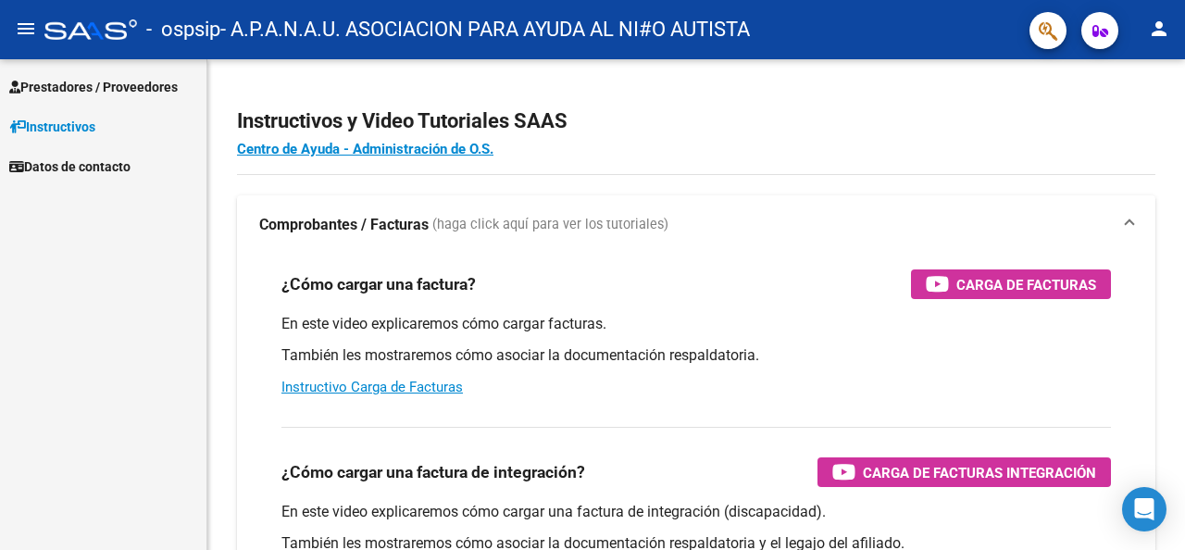
click at [125, 96] on span "Prestadores / Proveedores" at bounding box center [93, 87] width 169 height 20
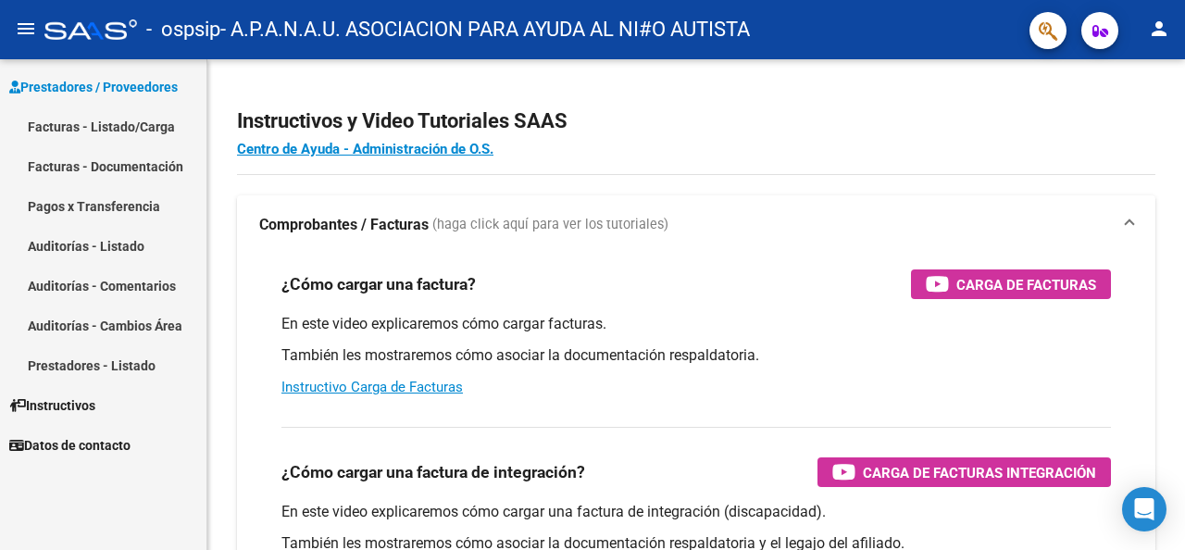
click at [118, 118] on link "Facturas - Listado/Carga" at bounding box center [103, 127] width 207 height 40
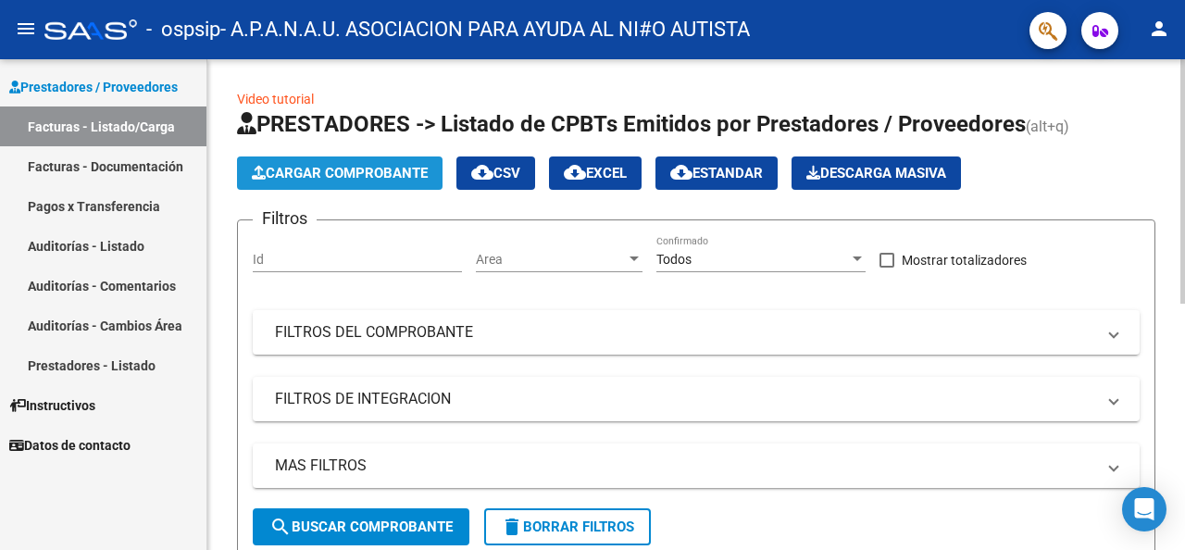
click at [307, 175] on span "Cargar Comprobante" at bounding box center [340, 173] width 176 height 17
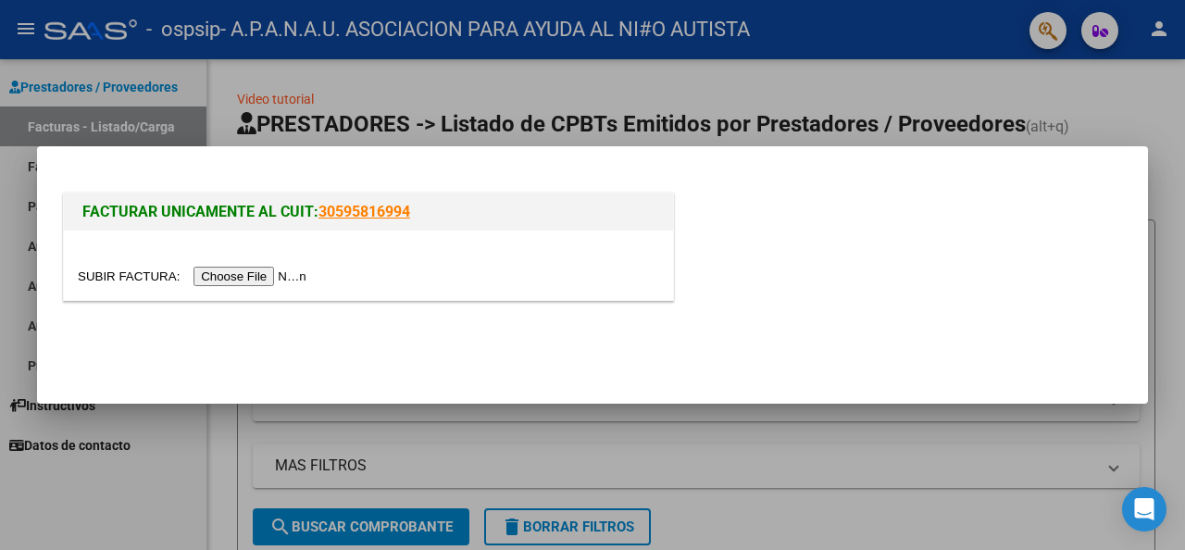
click at [261, 280] on input "file" at bounding box center [195, 276] width 234 height 19
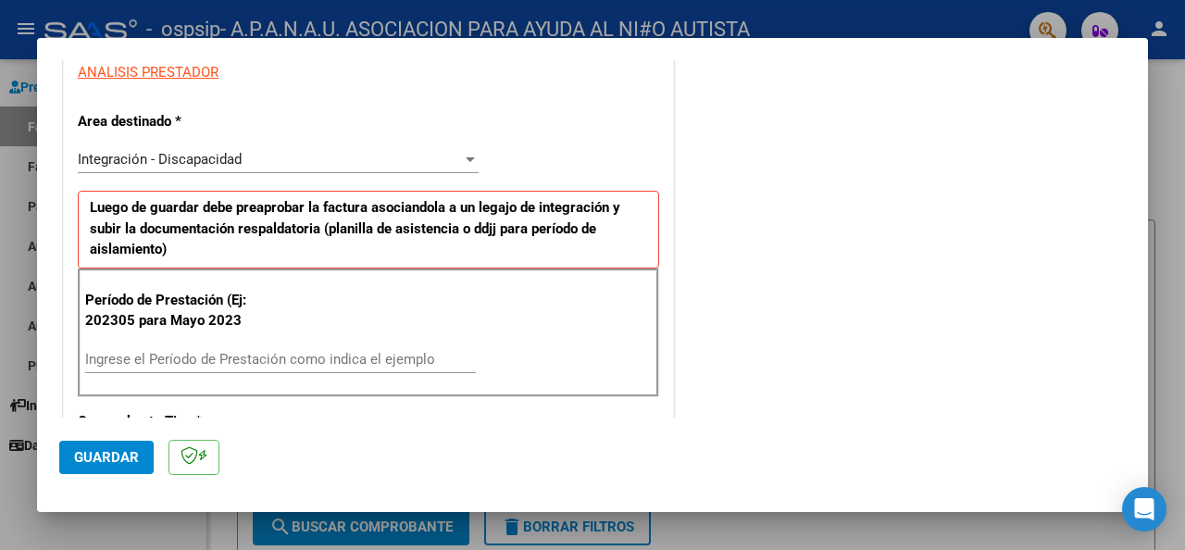
scroll to position [370, 0]
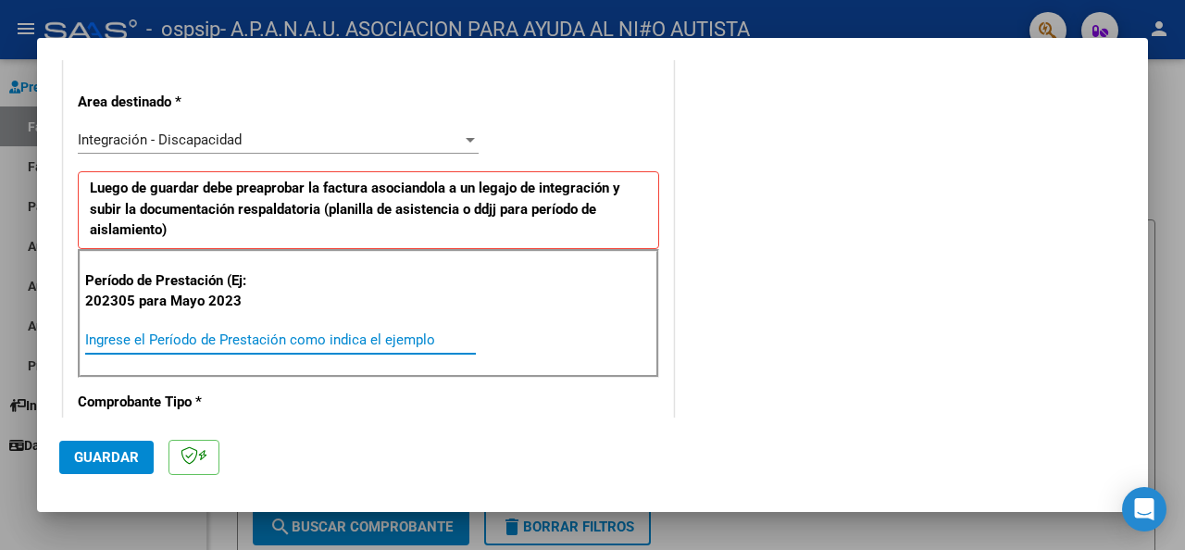
click at [144, 341] on input "Ingrese el Período de Prestación como indica el ejemplo" at bounding box center [280, 340] width 391 height 17
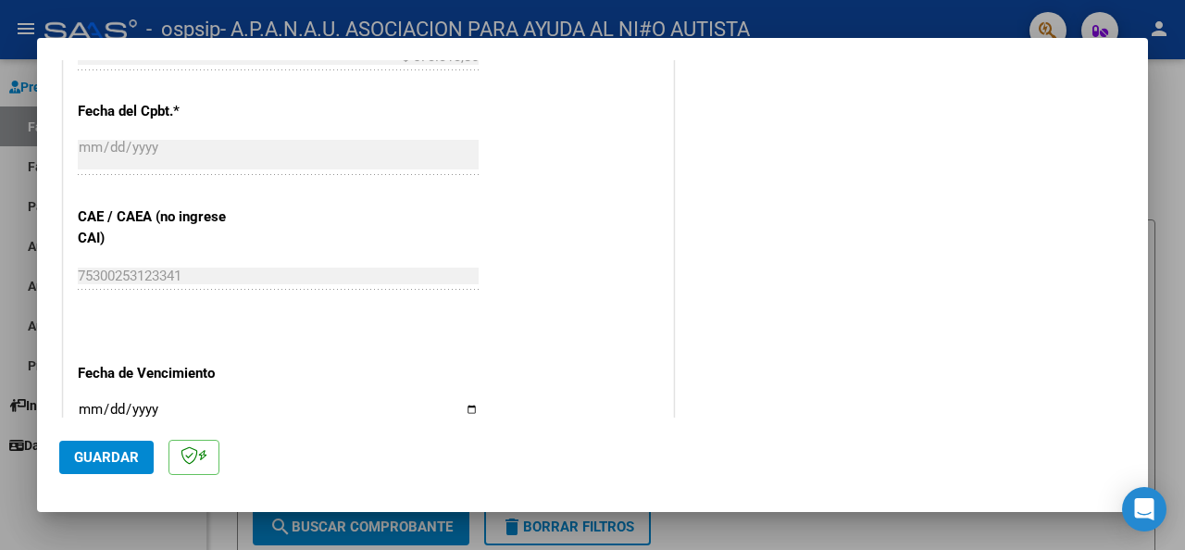
scroll to position [1111, 0]
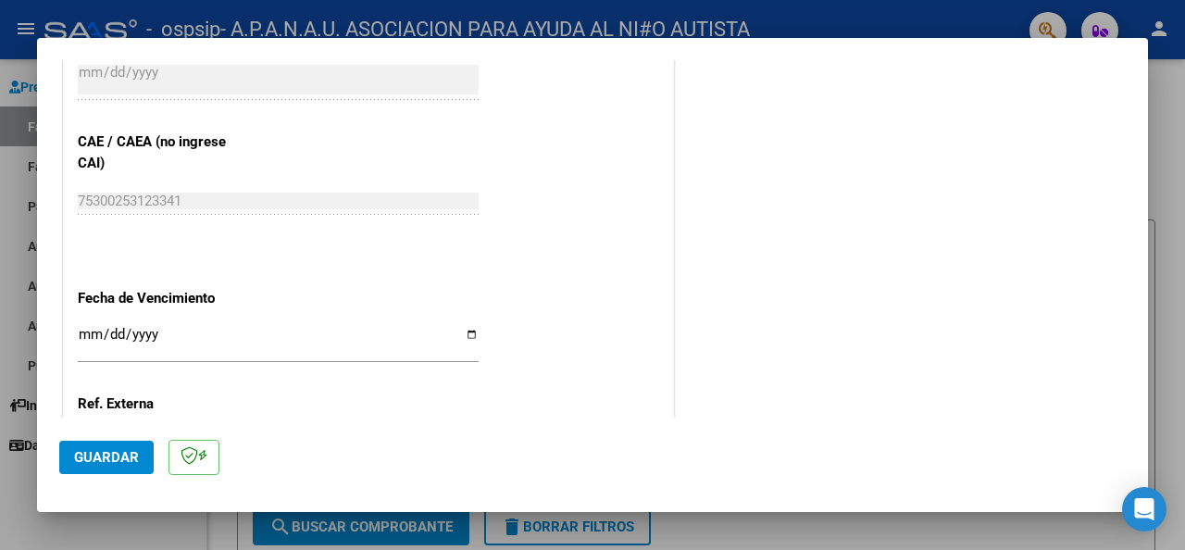
type input "202507"
click at [469, 334] on input "Ingresar la fecha" at bounding box center [278, 342] width 401 height 30
type input "[DATE]"
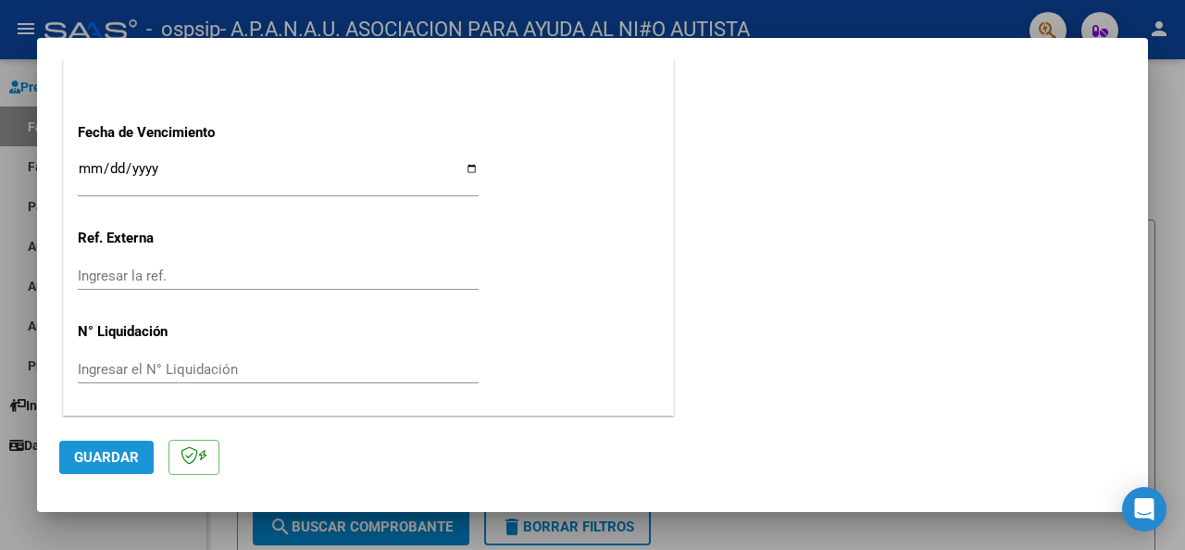
click at [96, 453] on span "Guardar" at bounding box center [106, 457] width 65 height 17
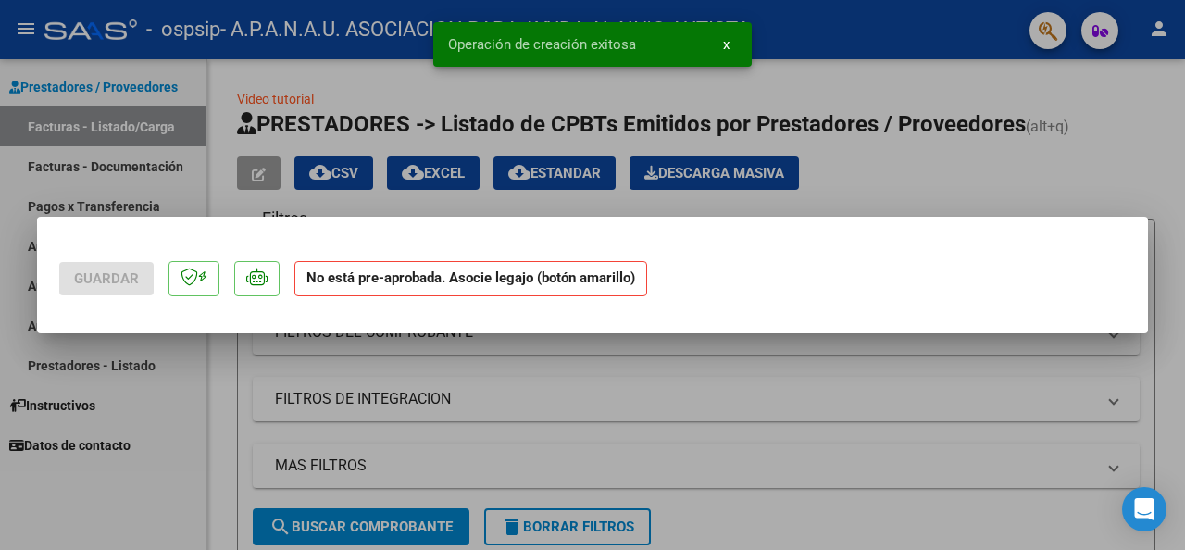
scroll to position [0, 0]
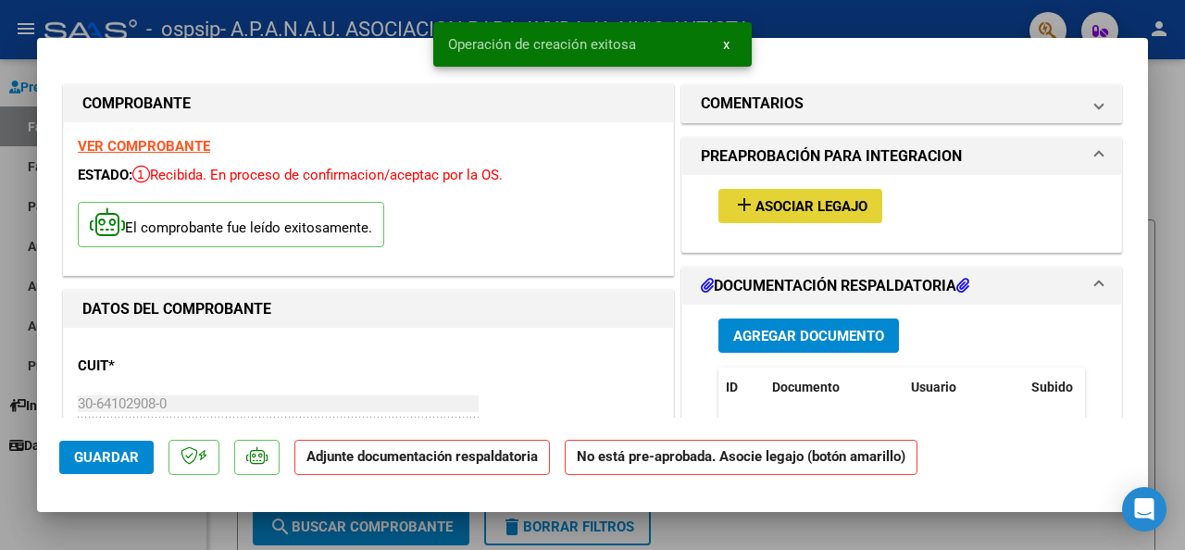
click at [746, 207] on mat-icon "add" at bounding box center [745, 205] width 22 height 22
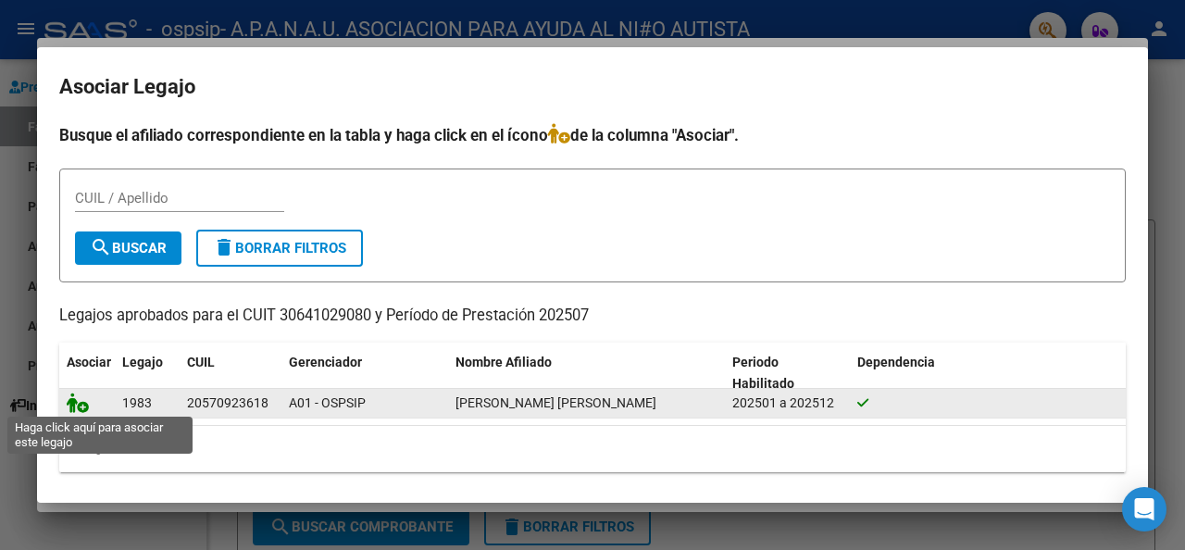
click at [81, 408] on icon at bounding box center [78, 403] width 22 height 20
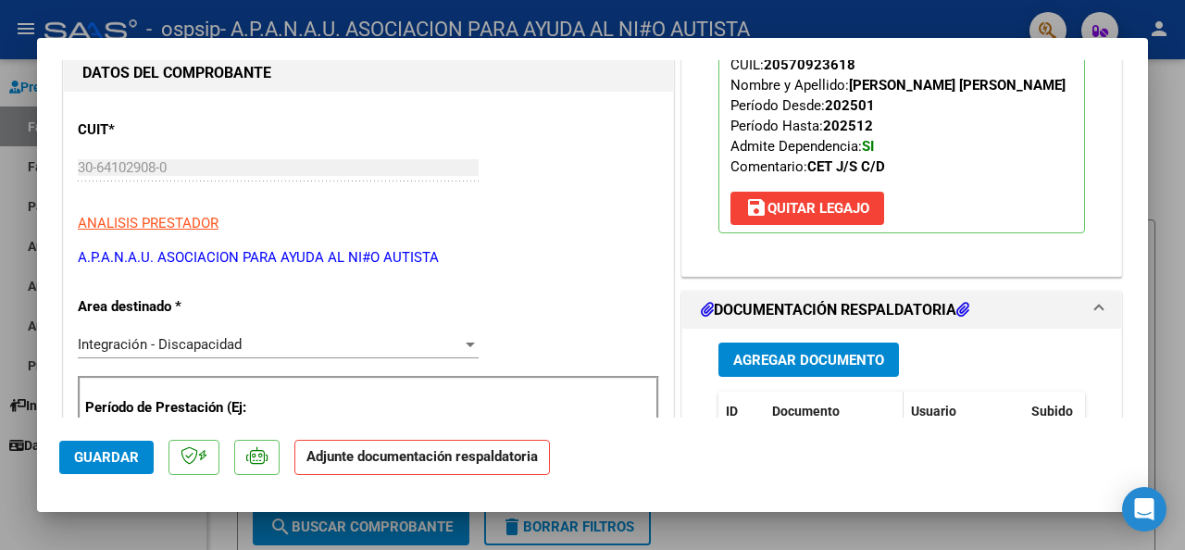
scroll to position [278, 0]
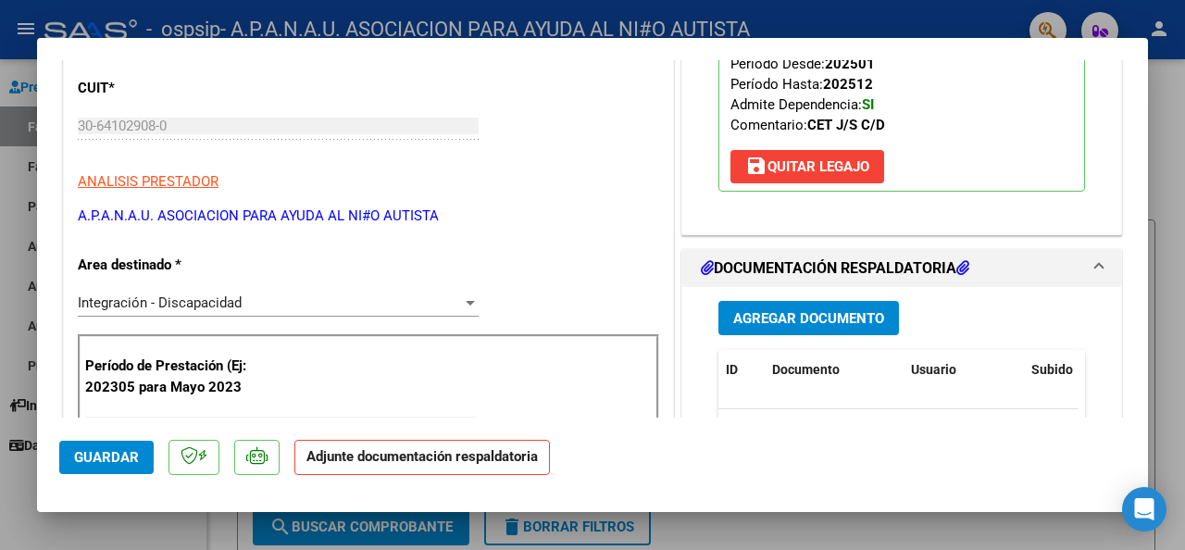
click at [785, 327] on button "Agregar Documento" at bounding box center [809, 318] width 181 height 34
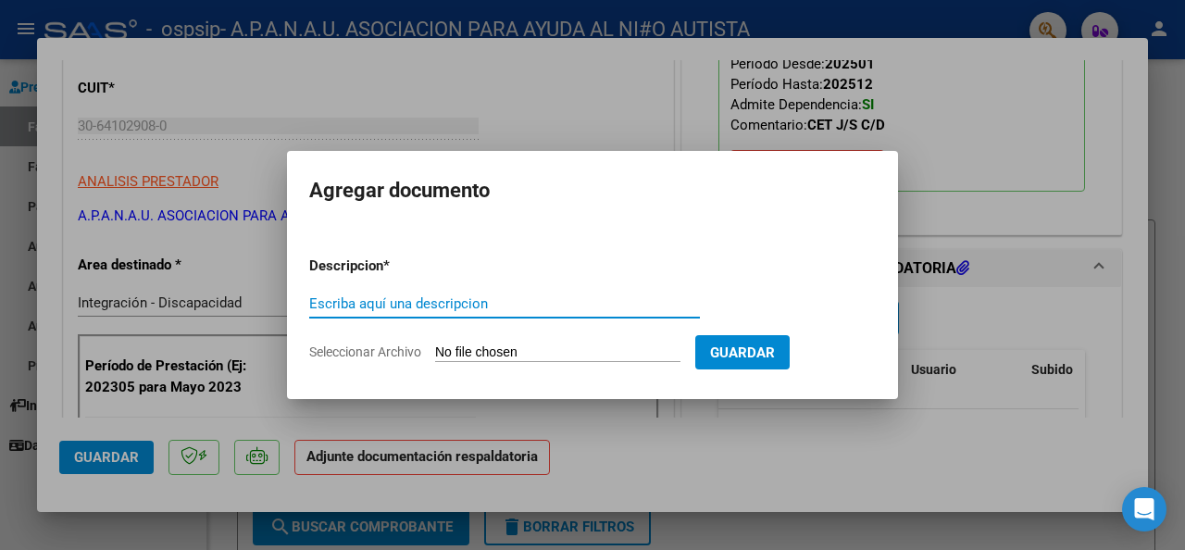
click at [389, 311] on input "Escriba aquí una descripcion" at bounding box center [504, 303] width 391 height 17
type input "AUTORIZACION"
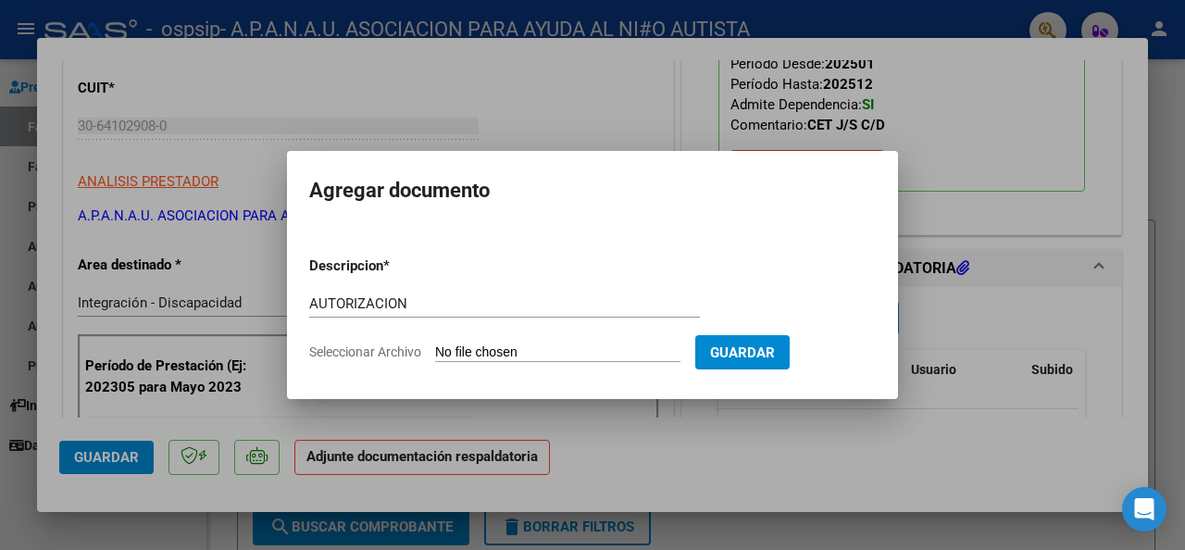
click at [313, 361] on form "Descripcion * AUTORIZACION Escriba aquí una descripcion Seleccionar Archivo Gua…" at bounding box center [592, 309] width 567 height 135
click at [344, 349] on span "Seleccionar Archivo" at bounding box center [365, 352] width 112 height 15
click at [435, 349] on input "Seleccionar Archivo" at bounding box center [557, 354] width 245 height 18
type input "C:\fakepath\[PERSON_NAME] CET JD CD AUTORIZACION 2025 SEGUN RESOLUCION 360 22_ …"
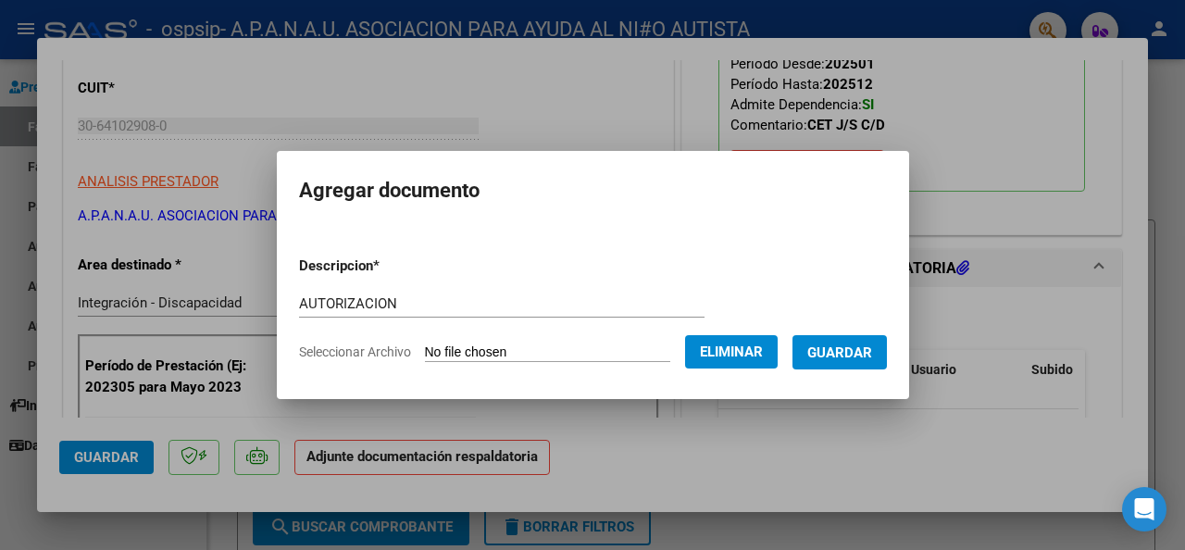
click at [872, 355] on span "Guardar" at bounding box center [840, 353] width 65 height 17
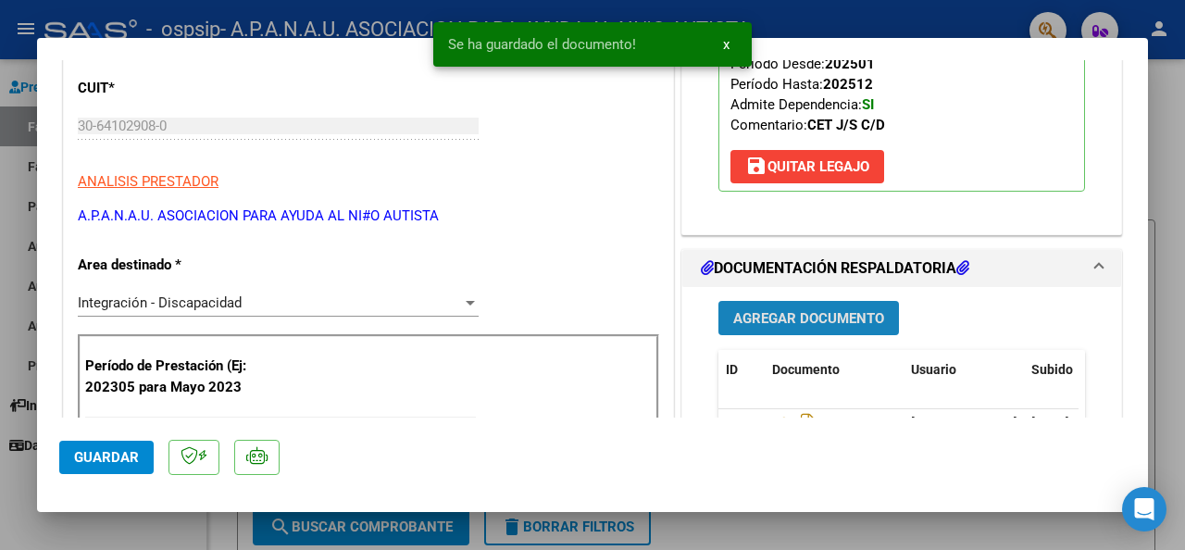
click at [784, 314] on span "Agregar Documento" at bounding box center [809, 318] width 151 height 17
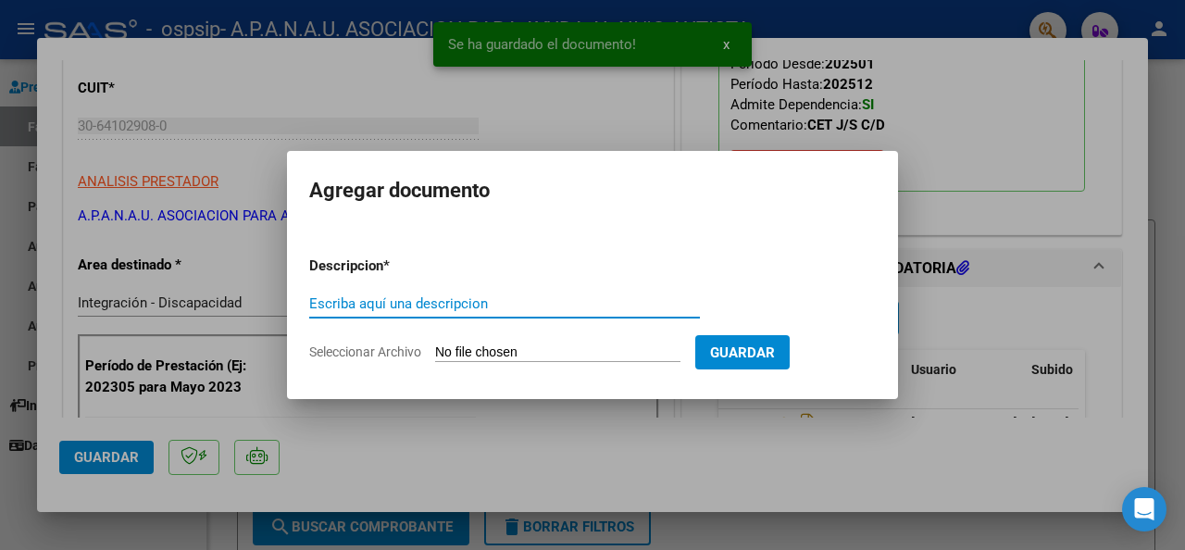
click at [393, 306] on input "Escriba aquí una descripcion" at bounding box center [504, 303] width 391 height 17
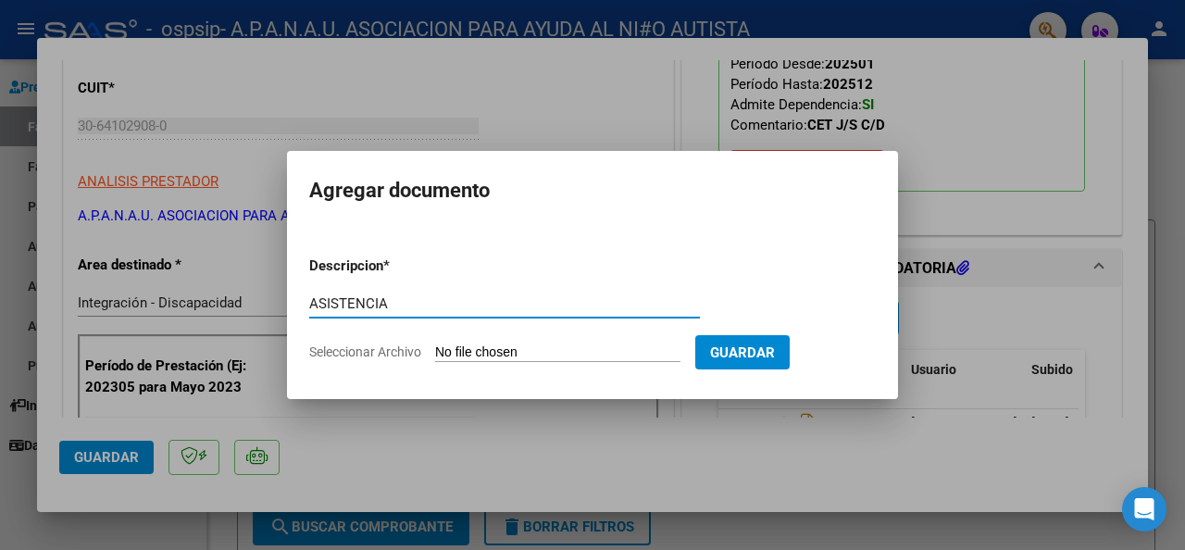
type input "ASISTENCIA"
click at [393, 351] on span "Seleccionar Archivo" at bounding box center [365, 352] width 112 height 15
click at [435, 351] on input "Seleccionar Archivo" at bounding box center [557, 354] width 245 height 18
type input "C:\fakepath\[PERSON_NAME] [PERSON_NAME] 25 .pdf"
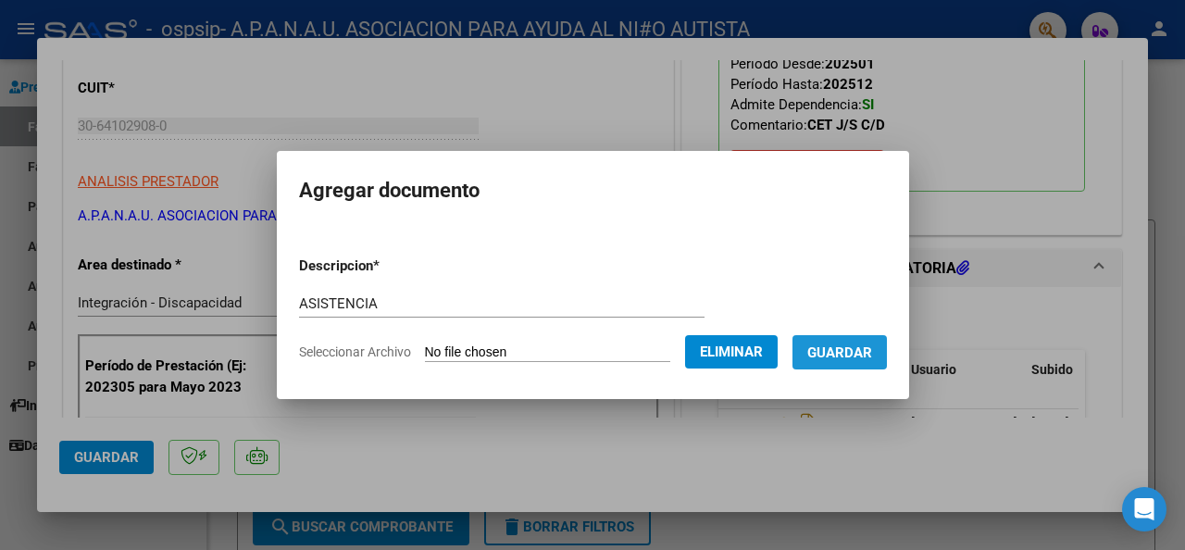
click at [862, 350] on span "Guardar" at bounding box center [840, 353] width 65 height 17
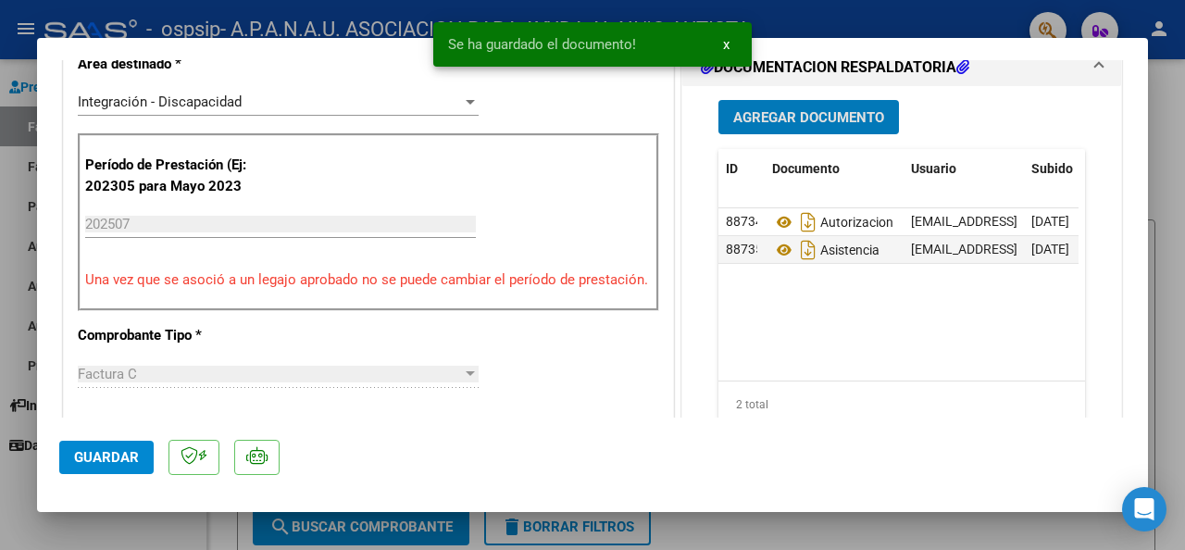
scroll to position [556, 0]
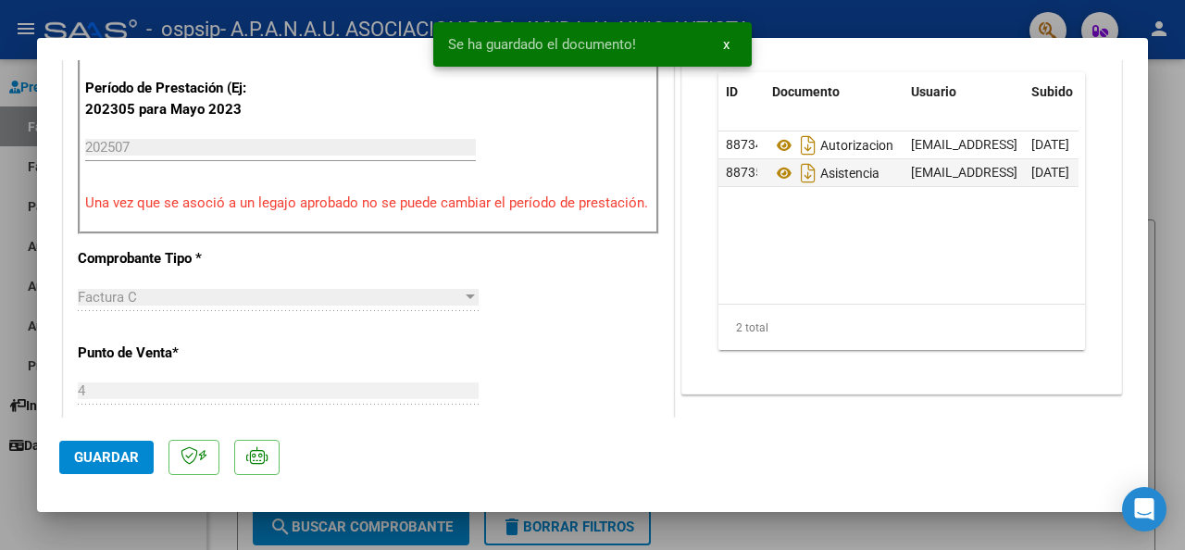
click at [89, 450] on span "Guardar" at bounding box center [106, 457] width 65 height 17
click at [731, 44] on button "x" at bounding box center [727, 44] width 36 height 33
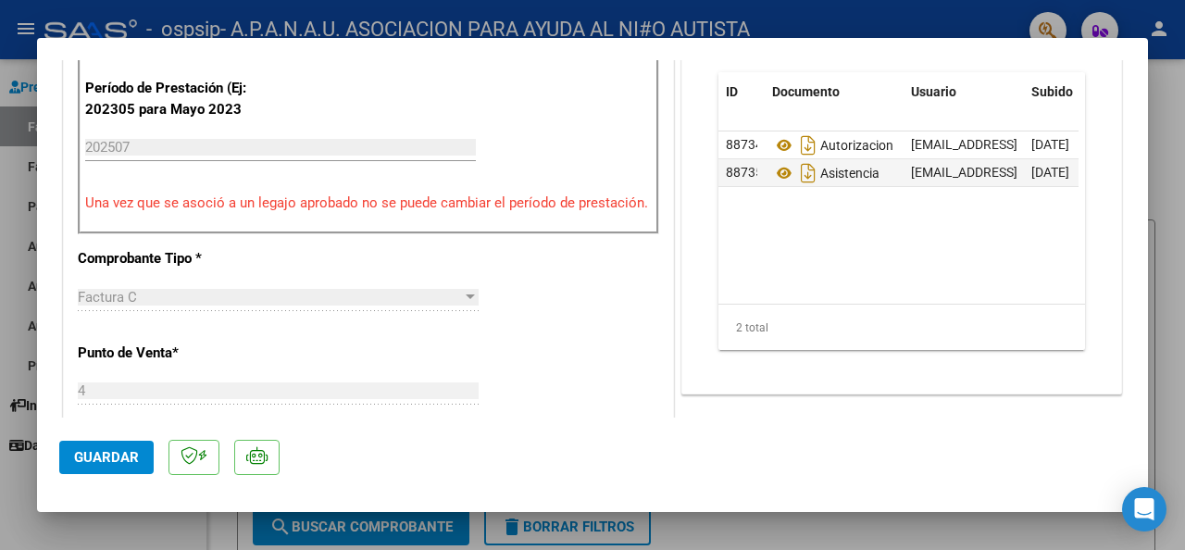
click at [785, 24] on div at bounding box center [592, 275] width 1185 height 550
type input "$ 0,00"
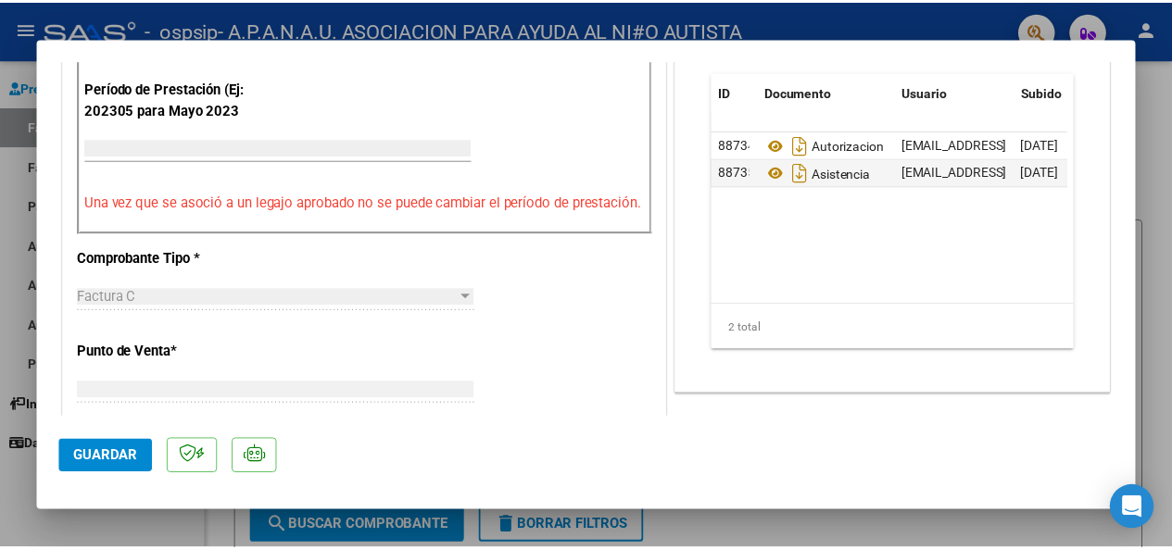
scroll to position [518, 0]
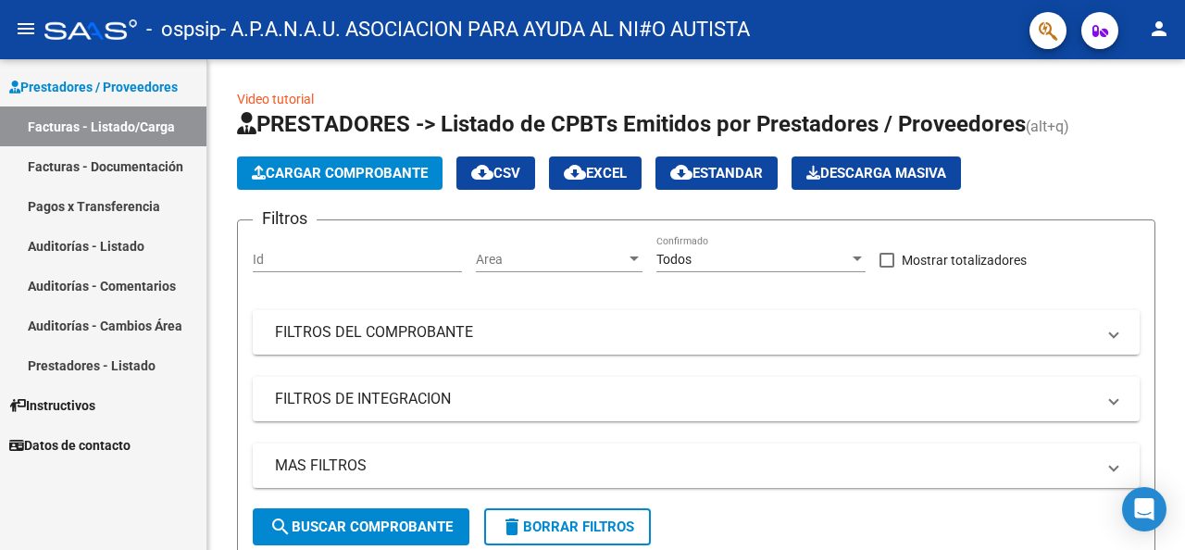
click at [1161, 31] on mat-icon "person" at bounding box center [1159, 29] width 22 height 22
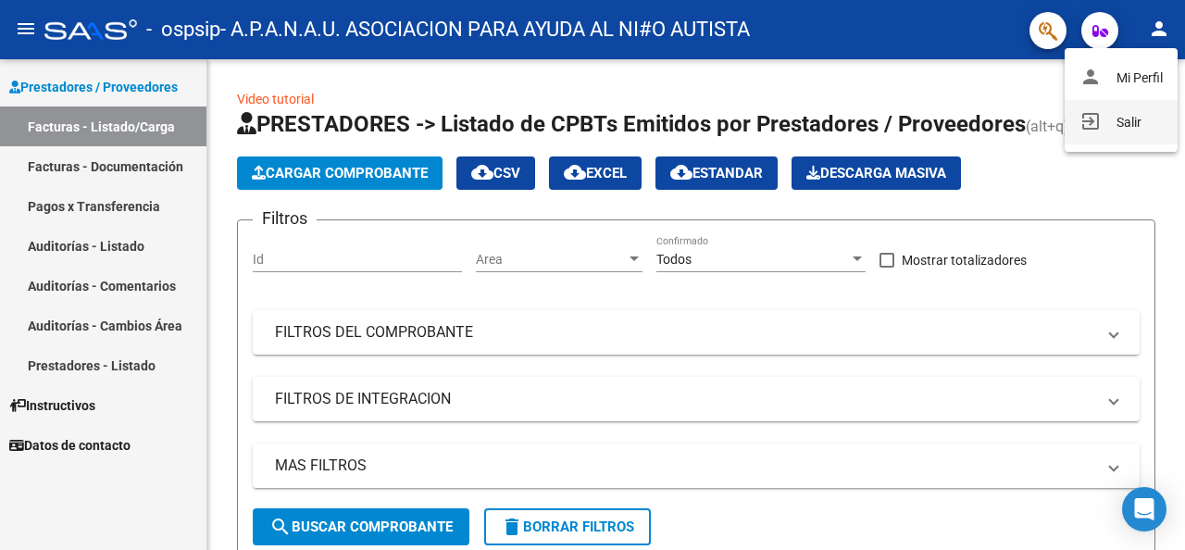
click at [1123, 124] on button "exit_to_app Salir" at bounding box center [1121, 122] width 113 height 44
